Goal: Transaction & Acquisition: Download file/media

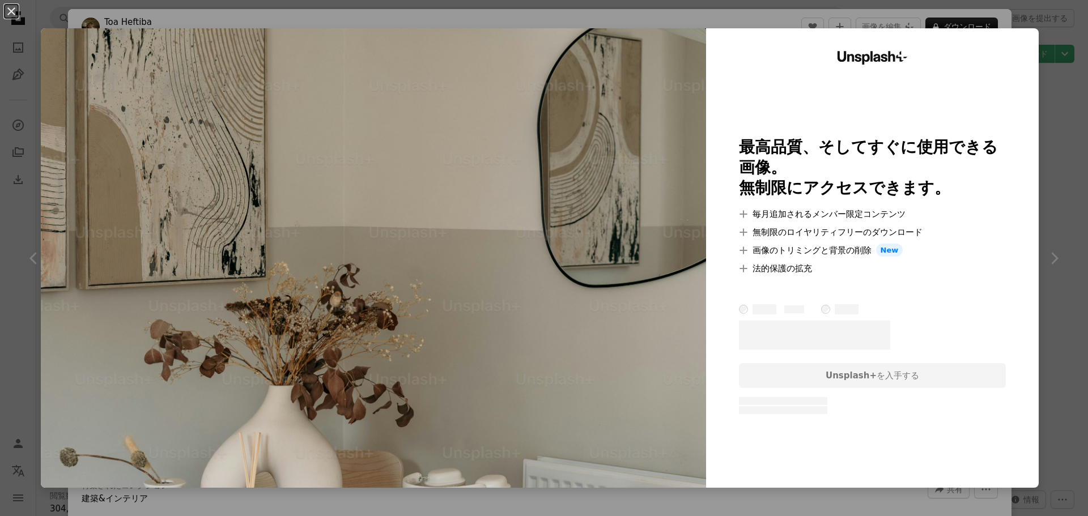
scroll to position [4363, 0]
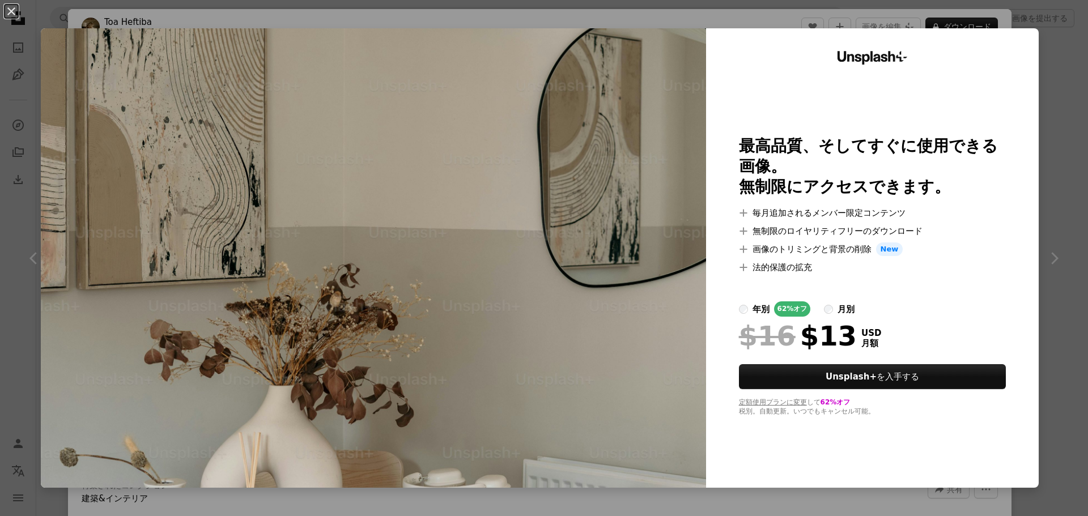
click at [590, 108] on img at bounding box center [373, 258] width 665 height 460
click at [14, 12] on button "An X shape" at bounding box center [12, 12] width 14 height 14
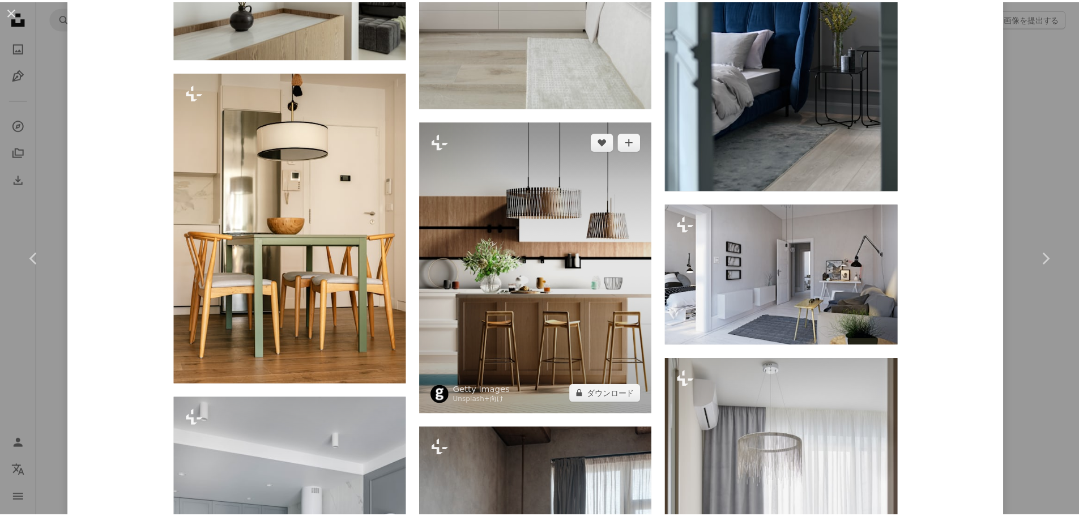
scroll to position [2746, 0]
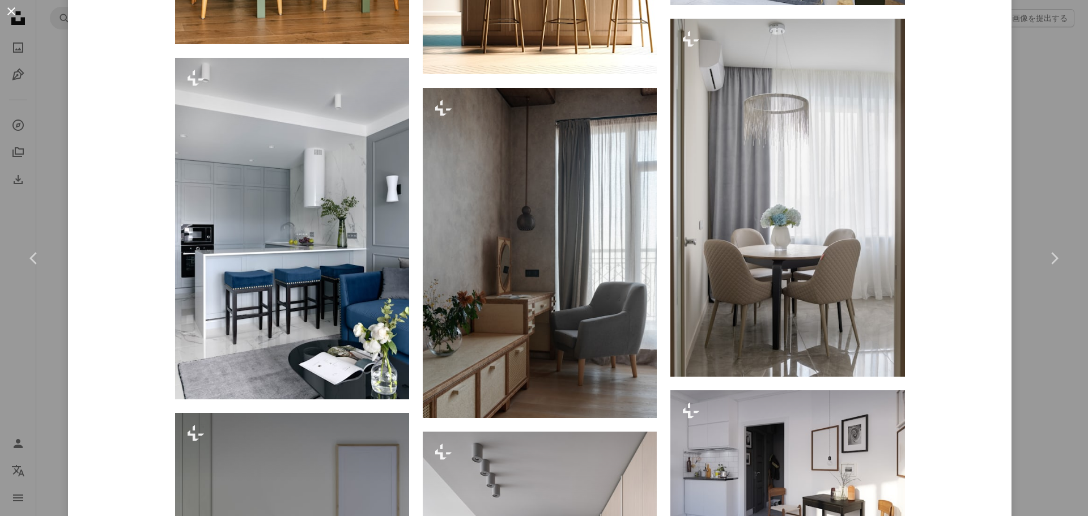
click at [7, 7] on button "An X shape" at bounding box center [12, 12] width 14 height 14
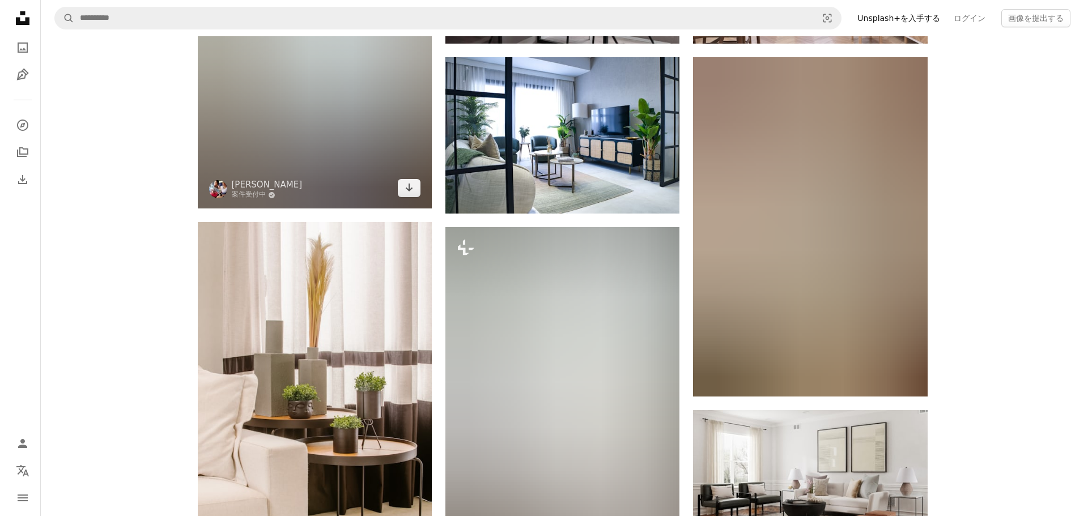
scroll to position [18246, 0]
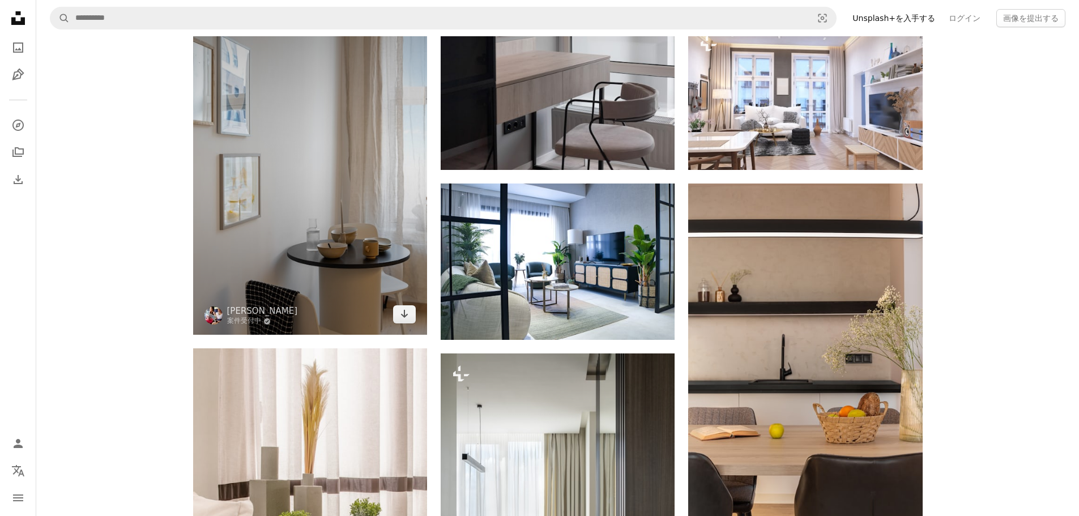
click at [369, 219] on img at bounding box center [310, 159] width 234 height 351
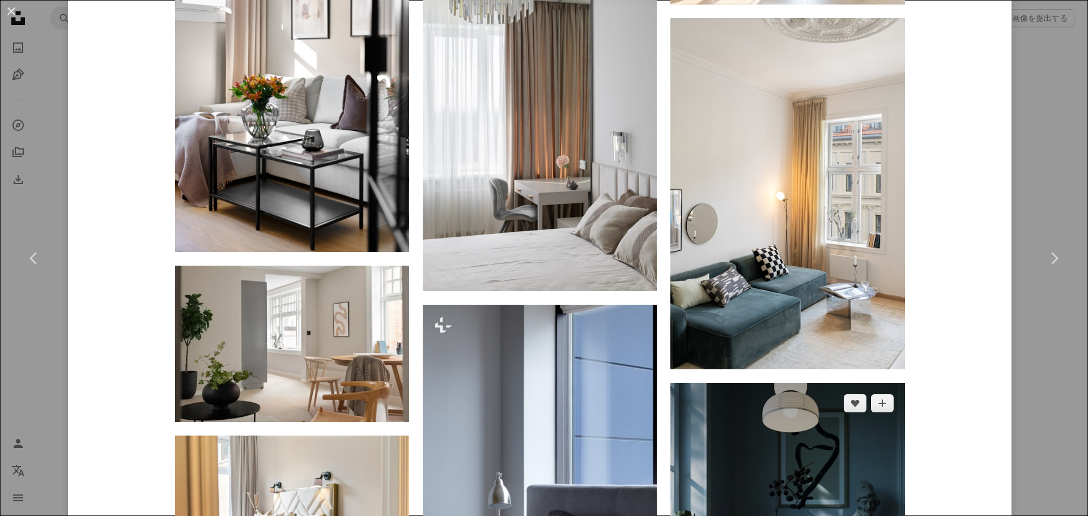
scroll to position [2267, 0]
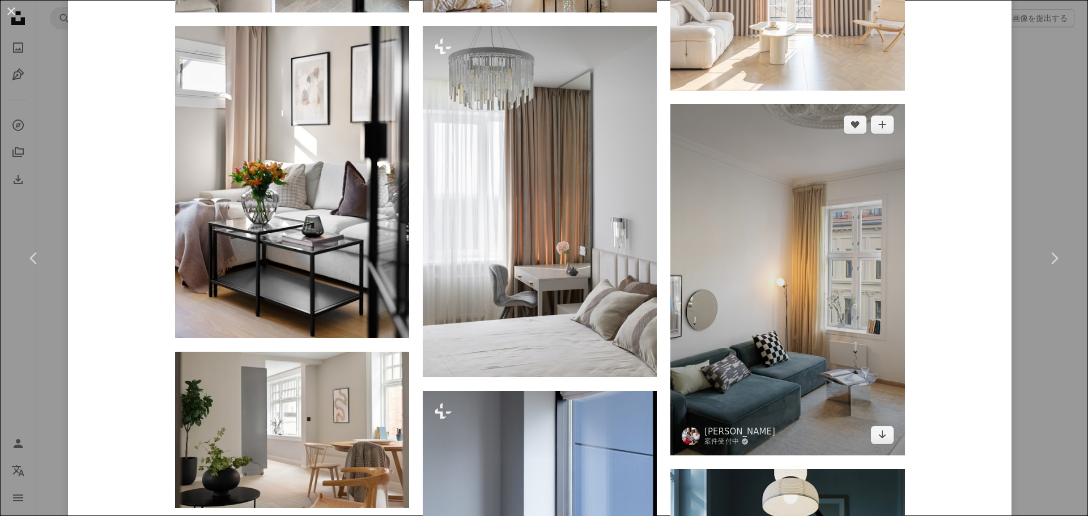
click at [783, 311] on img at bounding box center [787, 279] width 234 height 351
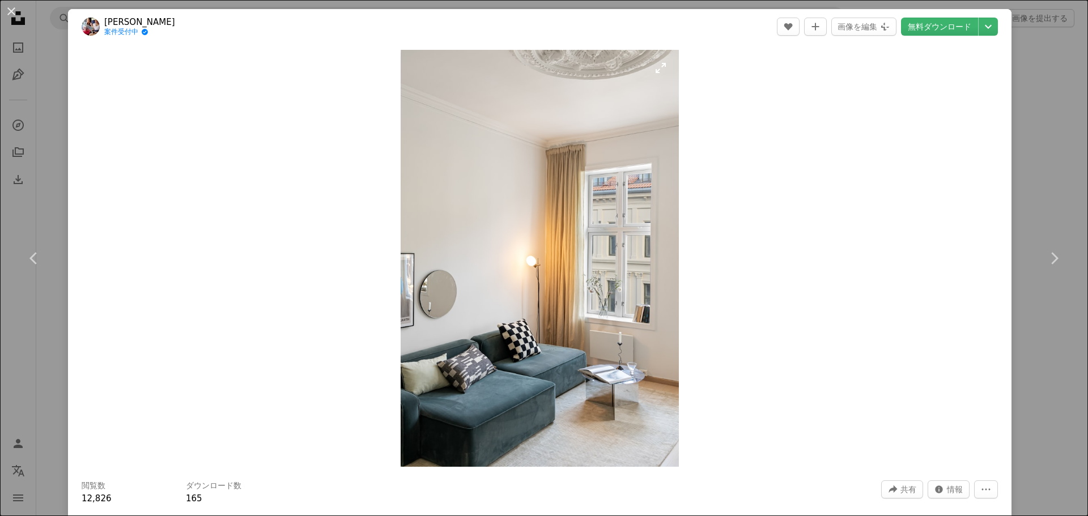
click at [449, 314] on img "この画像でズームインする" at bounding box center [540, 258] width 278 height 417
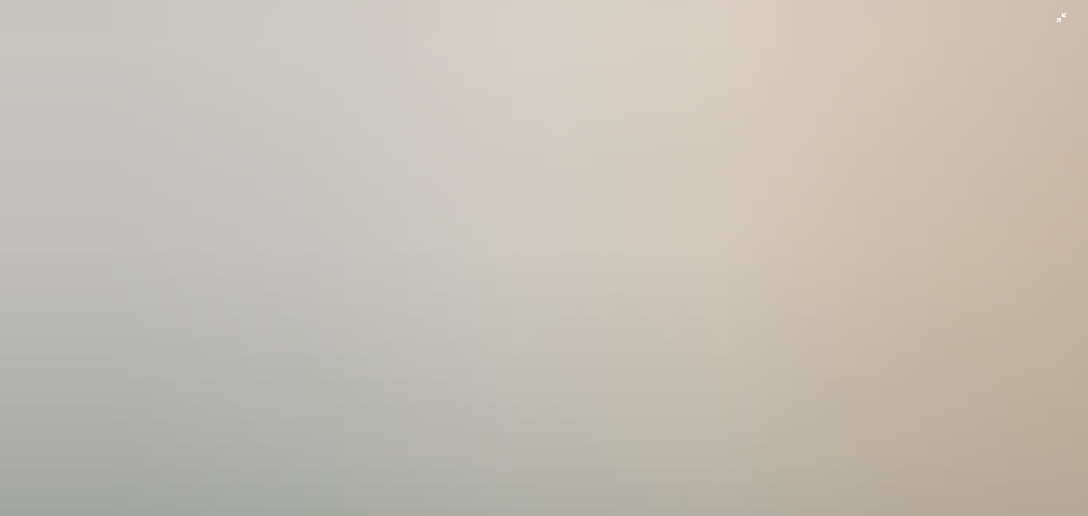
scroll to position [716, 0]
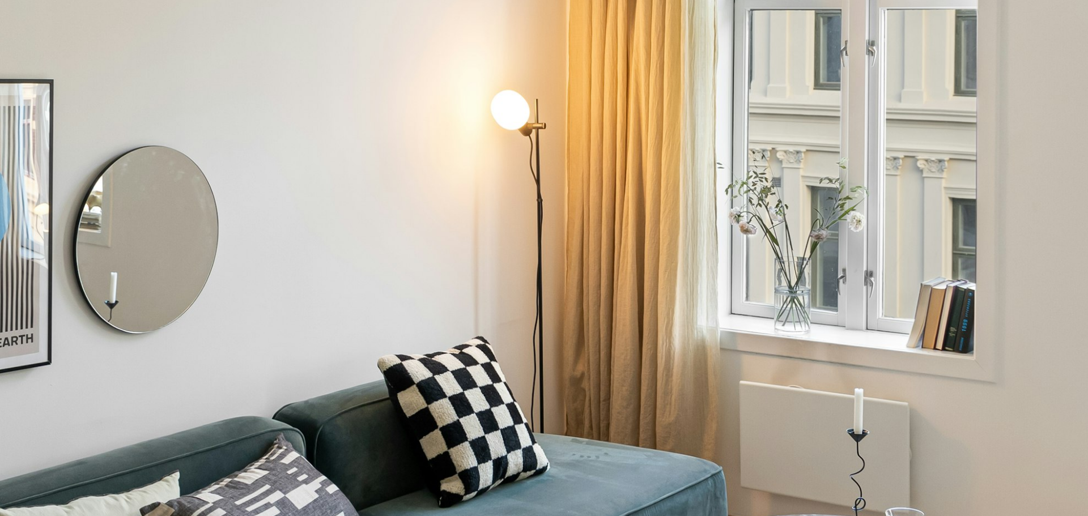
click at [1056, 15] on img "この画像でズームアウトする" at bounding box center [543, 100] width 1089 height 1634
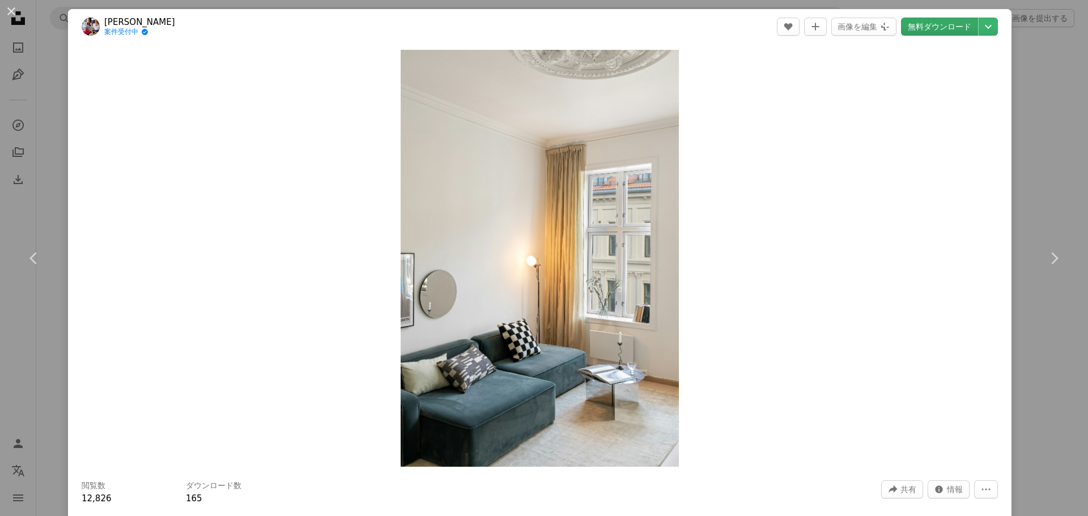
click at [920, 23] on link "無料ダウンロード" at bounding box center [939, 27] width 77 height 18
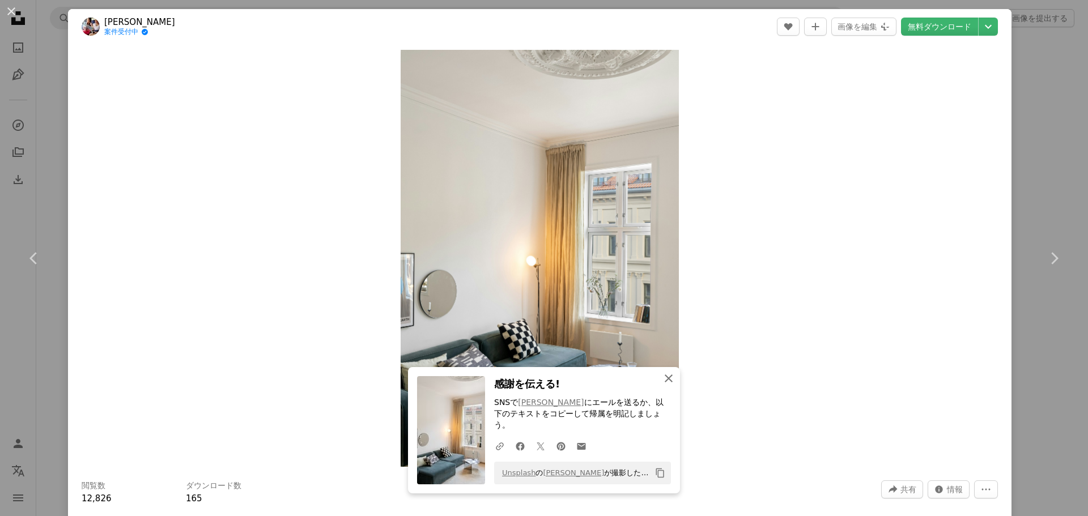
click at [670, 385] on icon "An X shape" at bounding box center [669, 379] width 14 height 14
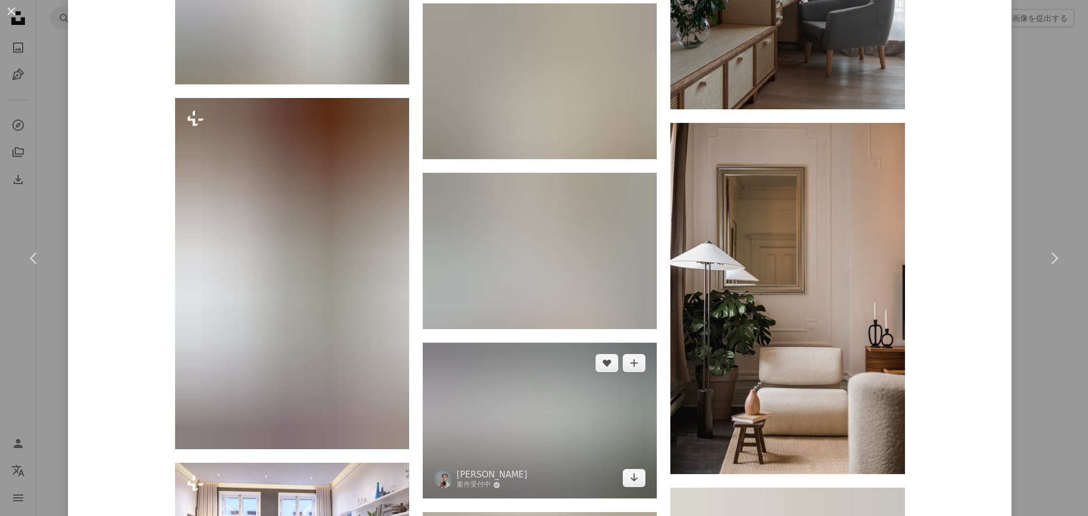
scroll to position [8956, 0]
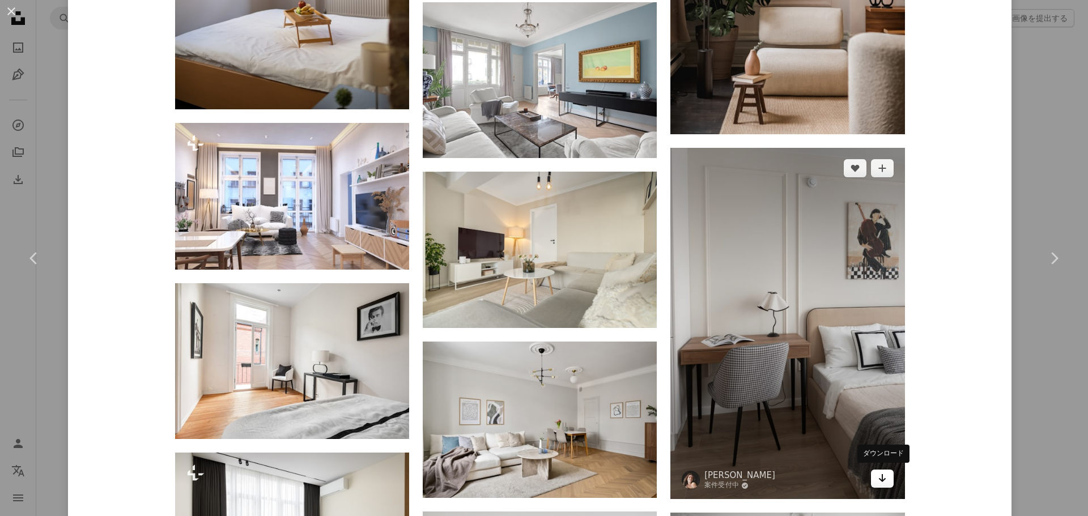
click at [881, 479] on icon "Arrow pointing down" at bounding box center [882, 478] width 9 height 14
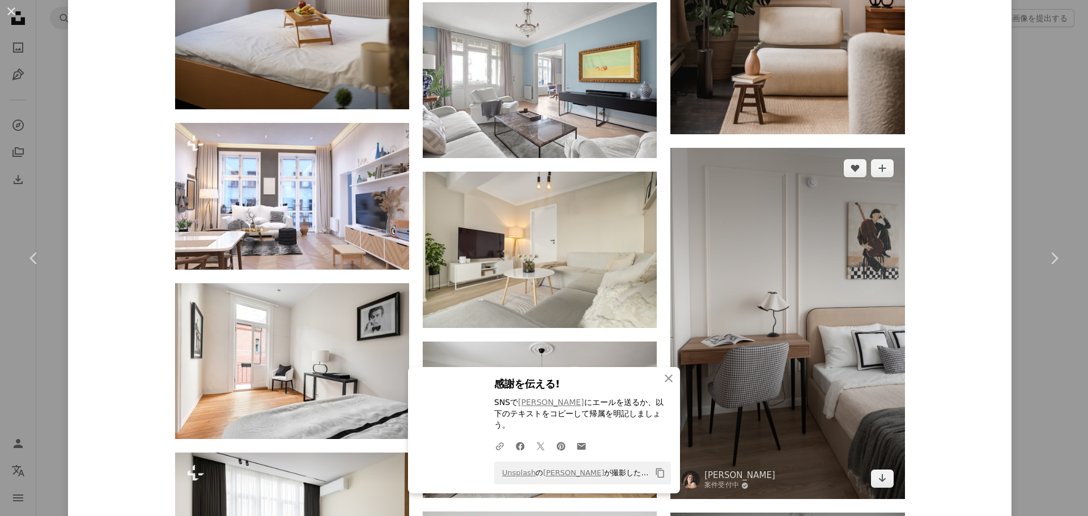
scroll to position [9126, 0]
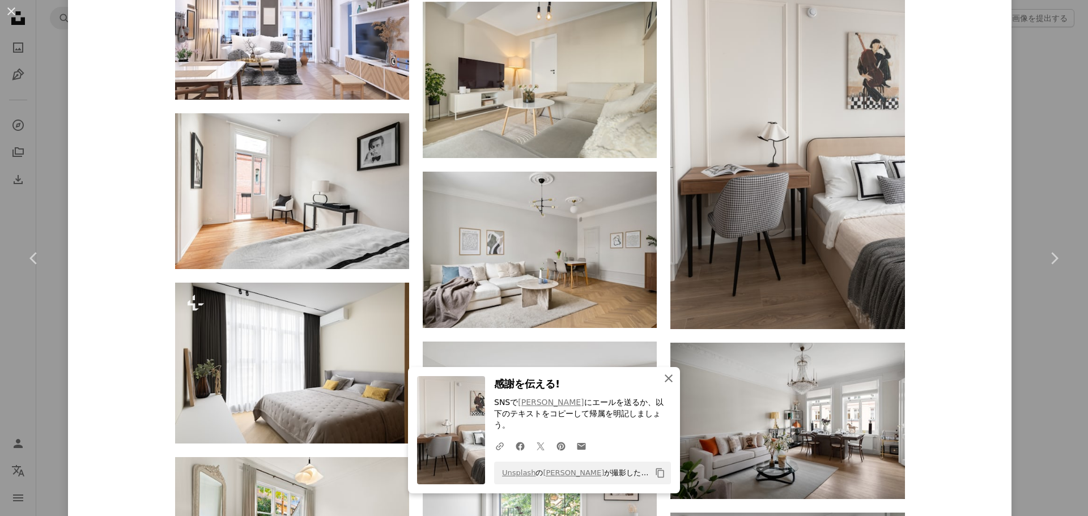
click at [667, 382] on icon "button" at bounding box center [669, 379] width 8 height 8
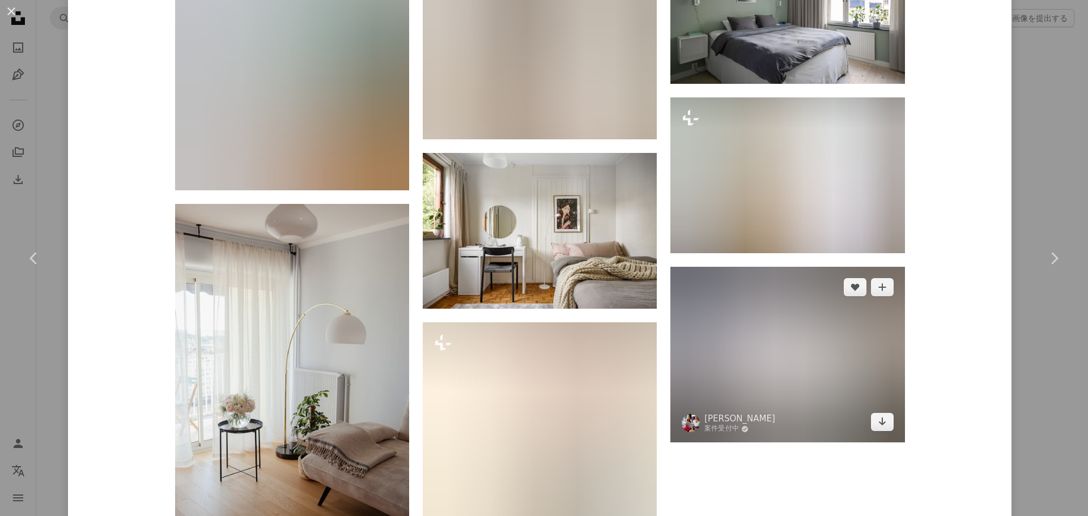
scroll to position [11894, 0]
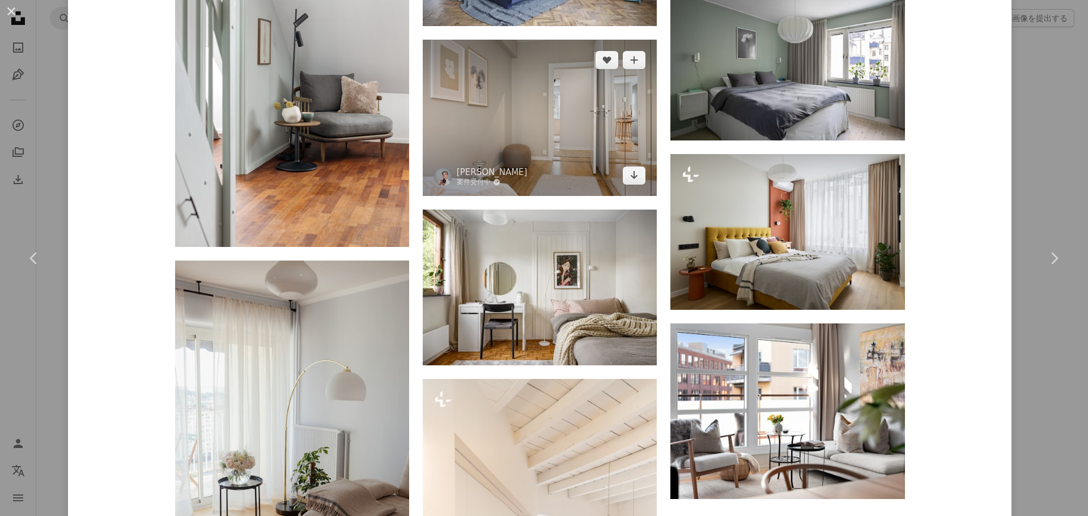
click at [604, 124] on img at bounding box center [540, 118] width 234 height 156
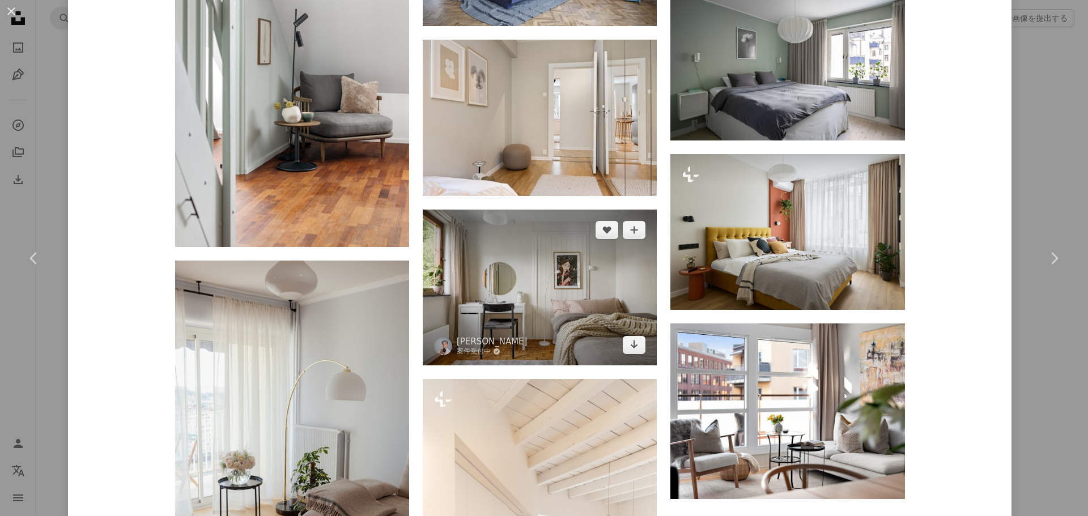
drag, startPoint x: 588, startPoint y: 249, endPoint x: 607, endPoint y: 244, distance: 20.1
click at [588, 249] on img at bounding box center [540, 288] width 234 height 156
